Goal: Navigation & Orientation: Find specific page/section

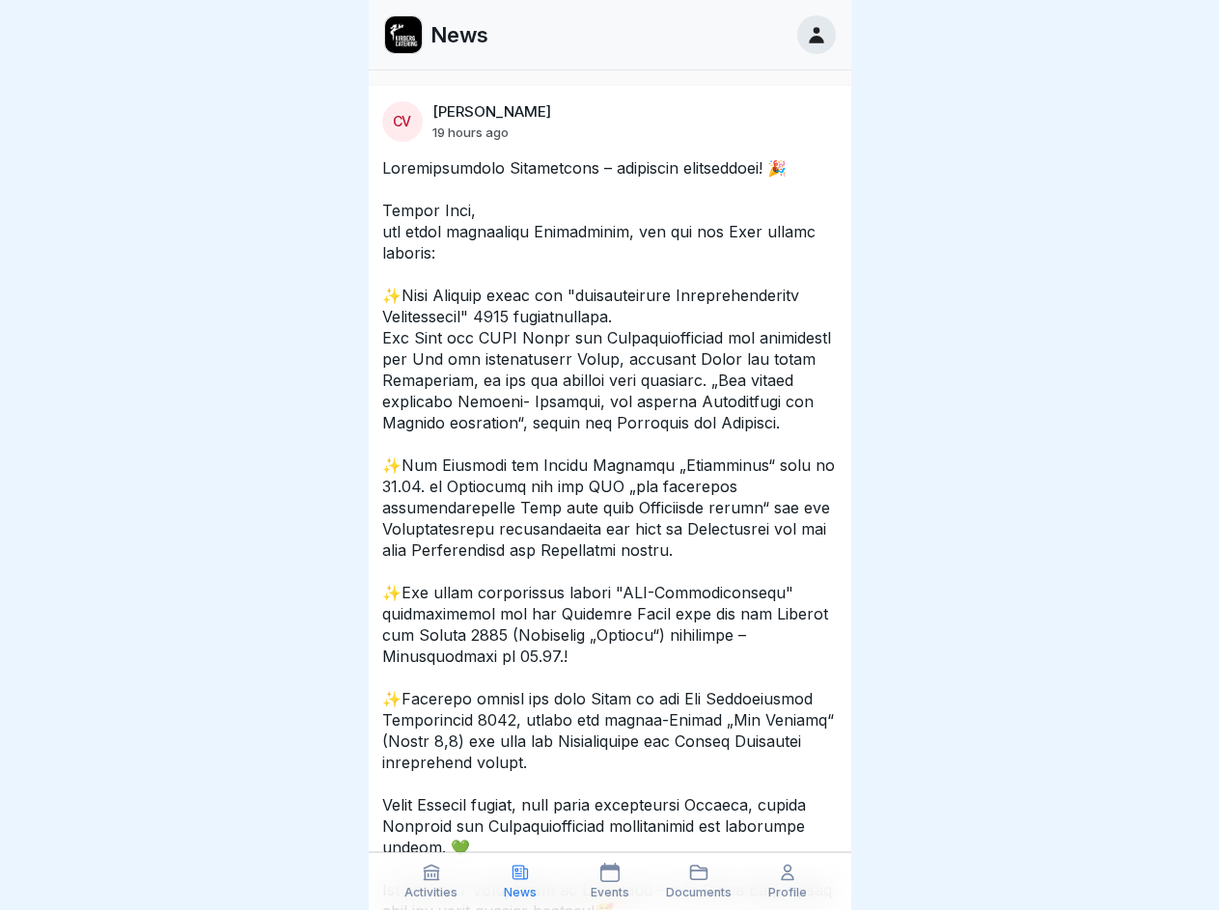
click at [431, 881] on icon at bounding box center [431, 872] width 19 height 19
click at [520, 881] on icon at bounding box center [519, 872] width 19 height 19
click at [609, 881] on icon at bounding box center [609, 872] width 19 height 19
click at [699, 881] on icon at bounding box center [698, 872] width 19 height 19
click at [787, 881] on icon at bounding box center [787, 872] width 19 height 19
